Goal: Book appointment/travel/reservation

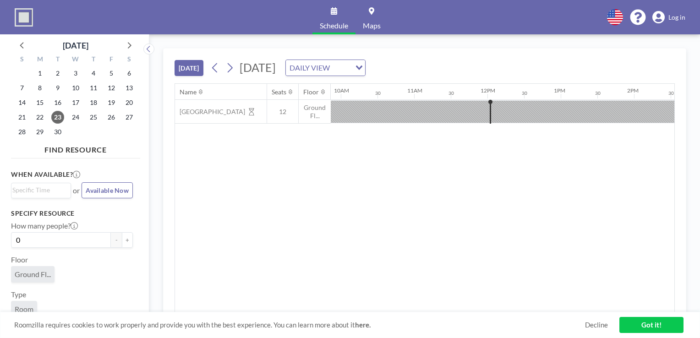
scroll to position [0, 843]
click at [27, 17] on img at bounding box center [24, 17] width 18 height 18
click at [27, 19] on img at bounding box center [24, 17] width 18 height 18
click at [92, 118] on span "25" at bounding box center [93, 117] width 13 height 13
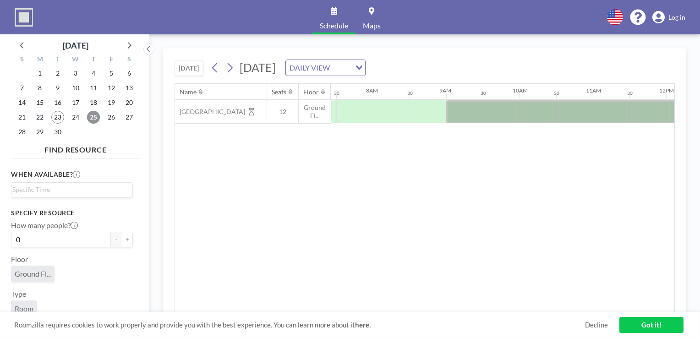
scroll to position [0, 550]
click at [646, 325] on link "Got it!" at bounding box center [651, 325] width 64 height 16
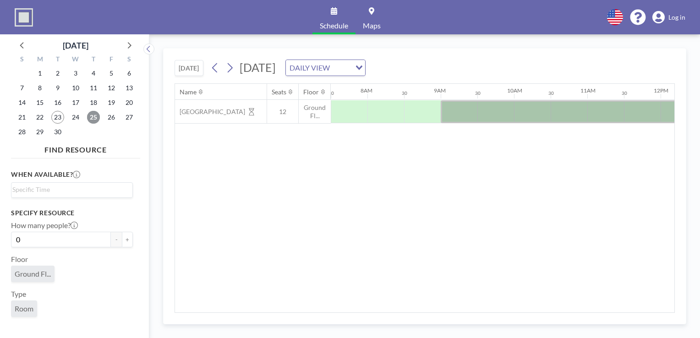
click at [90, 115] on span "25" at bounding box center [93, 117] width 13 height 13
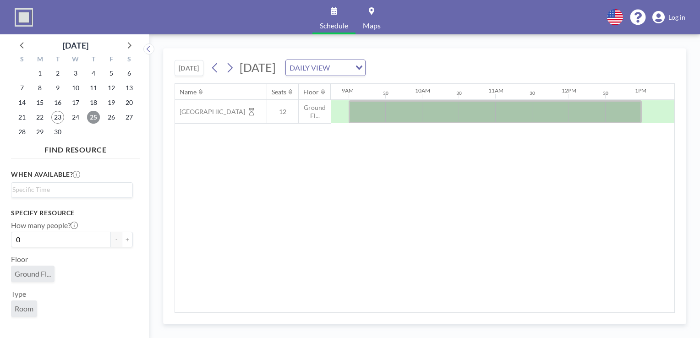
scroll to position [0, 636]
click at [377, 109] on div at bounding box center [500, 111] width 293 height 23
click at [445, 107] on div at bounding box center [500, 111] width 293 height 23
click at [373, 111] on div at bounding box center [500, 111] width 293 height 23
click at [417, 166] on div "Name Seats Floor 12AM 30 1AM 30 2AM 30 3AM 30 4AM 30 5AM 30 6AM 30 7AM 30 8AM 3…" at bounding box center [424, 198] width 499 height 229
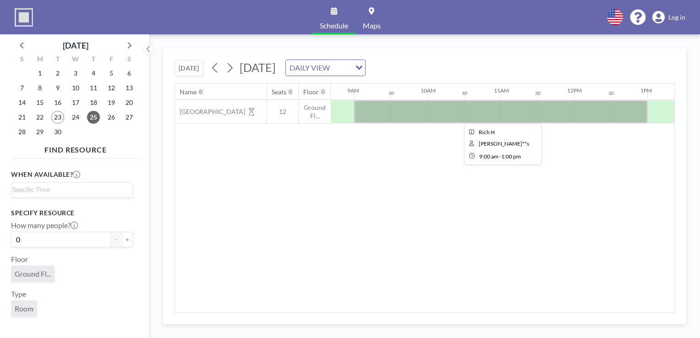
click at [395, 113] on div at bounding box center [500, 111] width 293 height 23
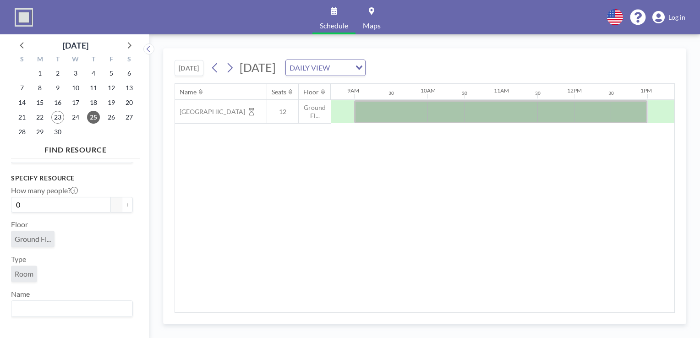
scroll to position [0, 0]
